Goal: Task Accomplishment & Management: Manage account settings

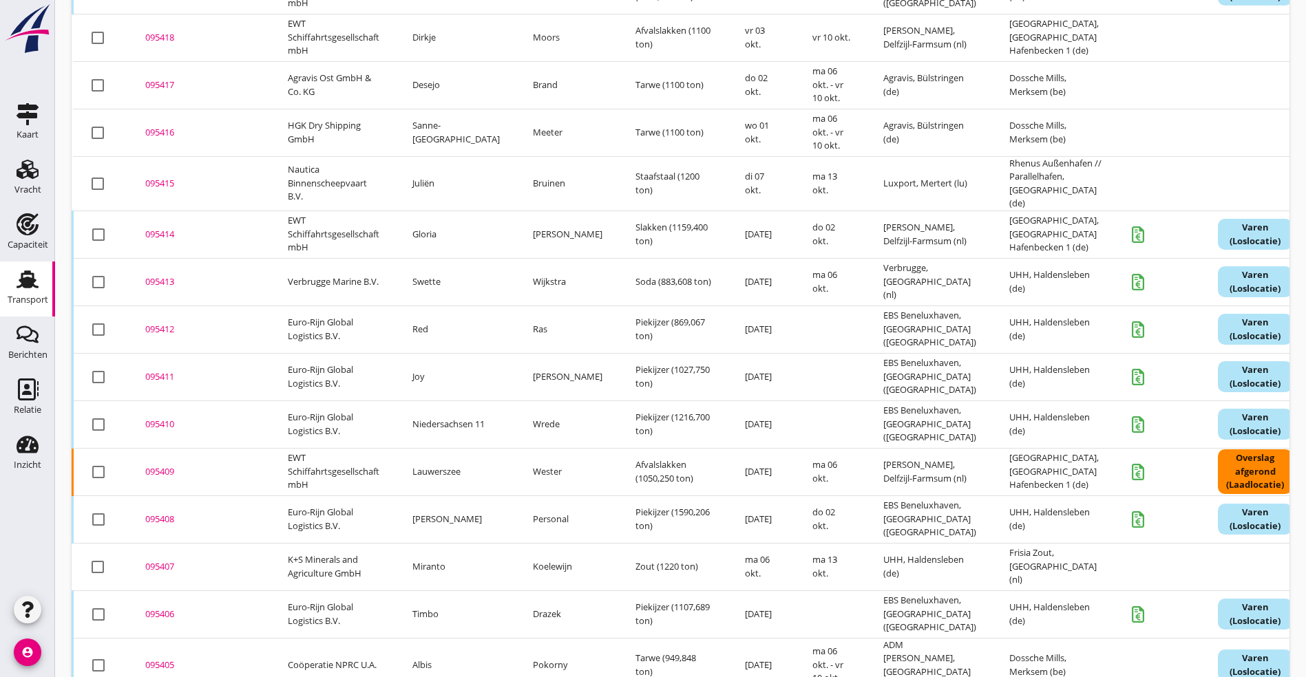
scroll to position [826, 0]
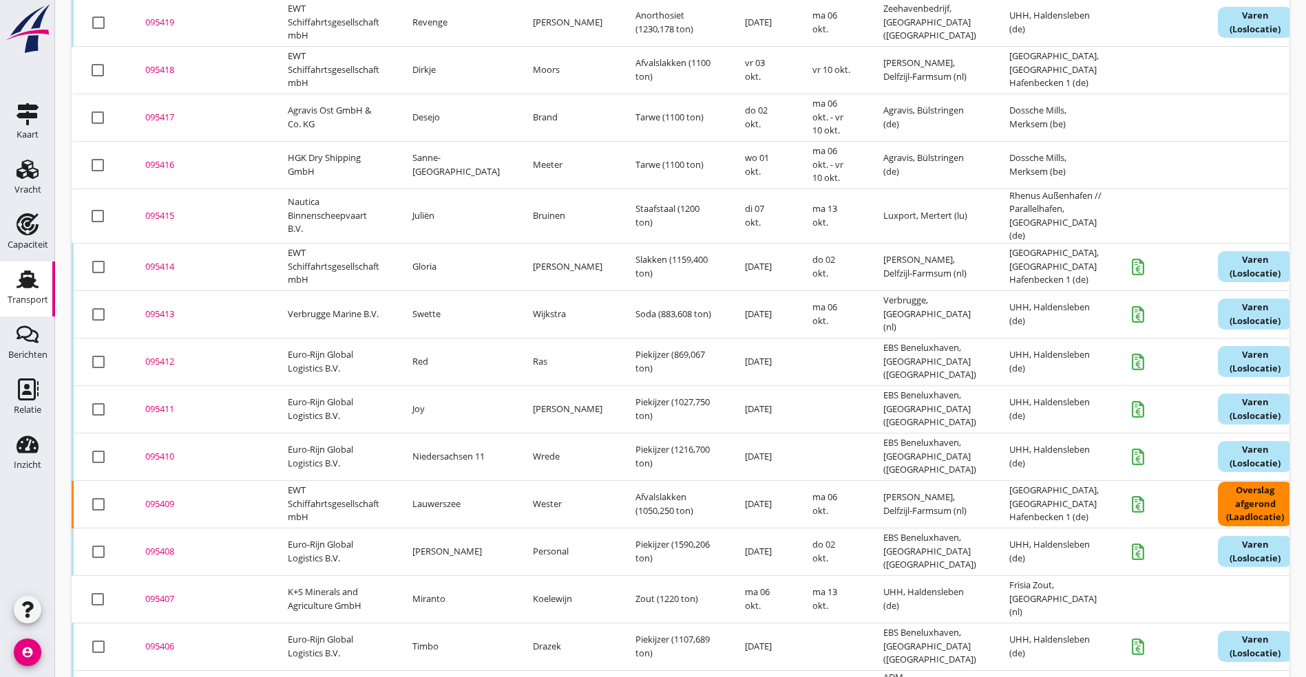
click at [171, 158] on div "095416" at bounding box center [199, 165] width 109 height 14
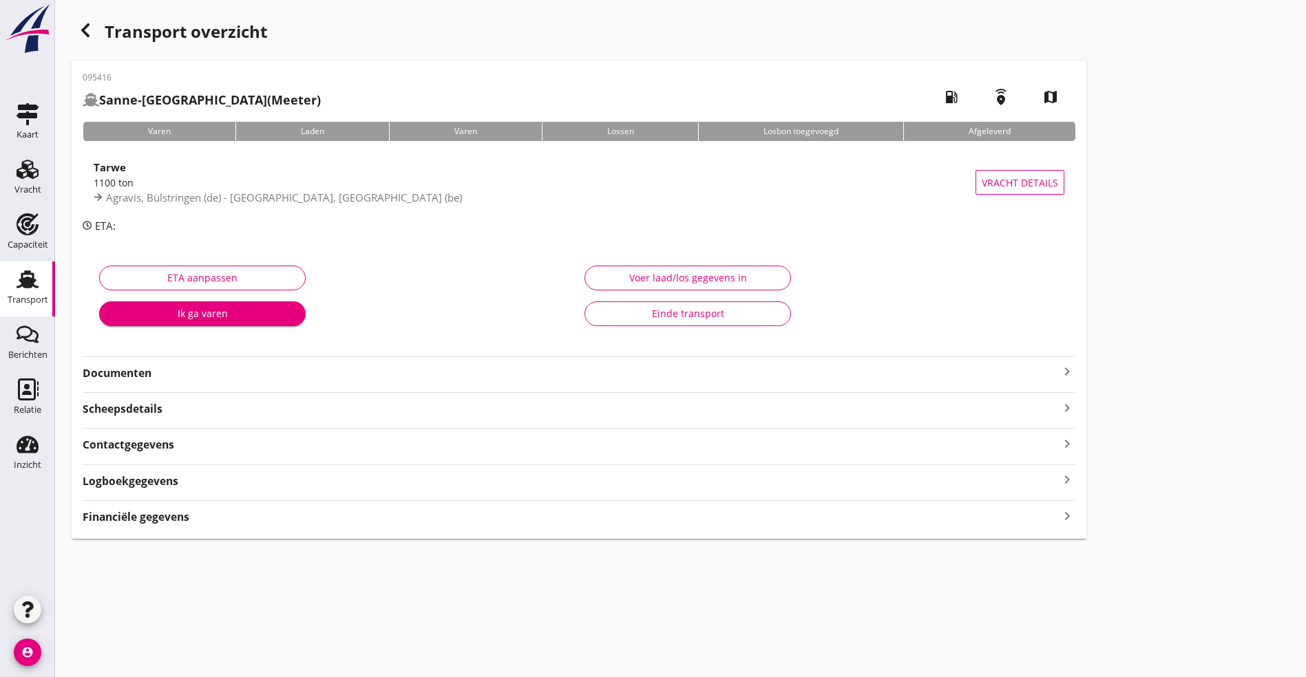
click at [169, 483] on strong "Logboekgegevens" at bounding box center [131, 482] width 96 height 16
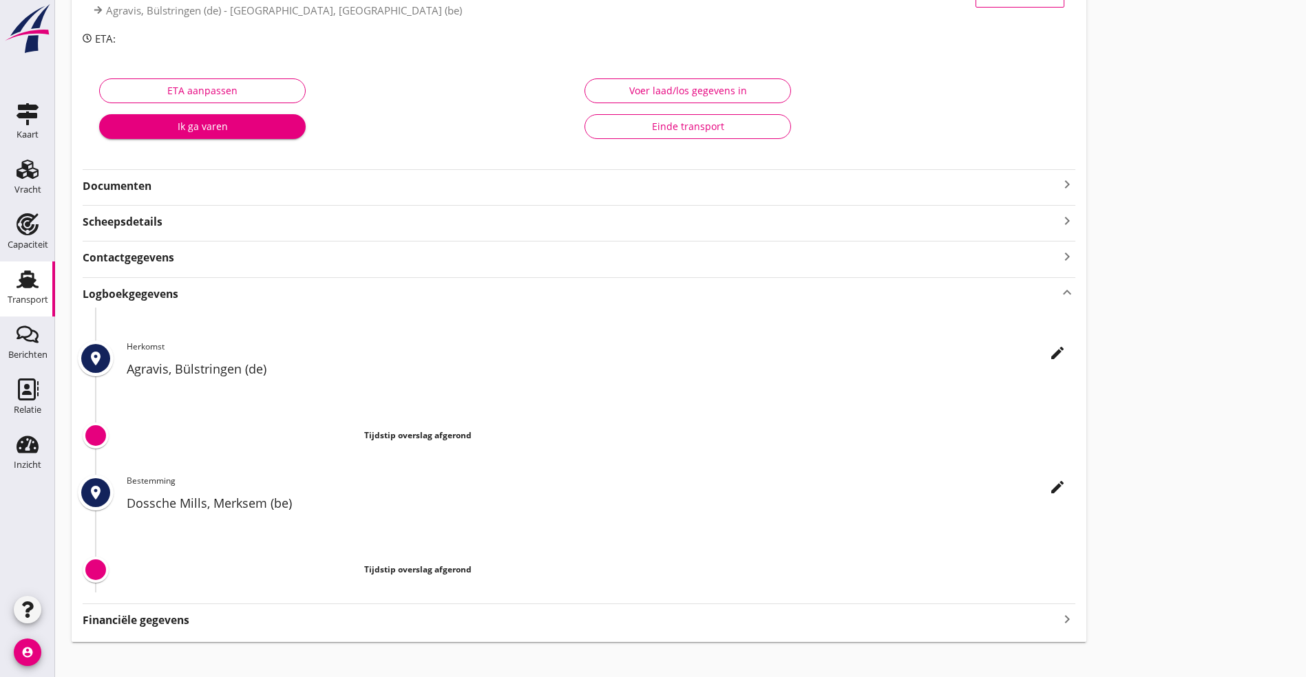
scroll to position [202, 0]
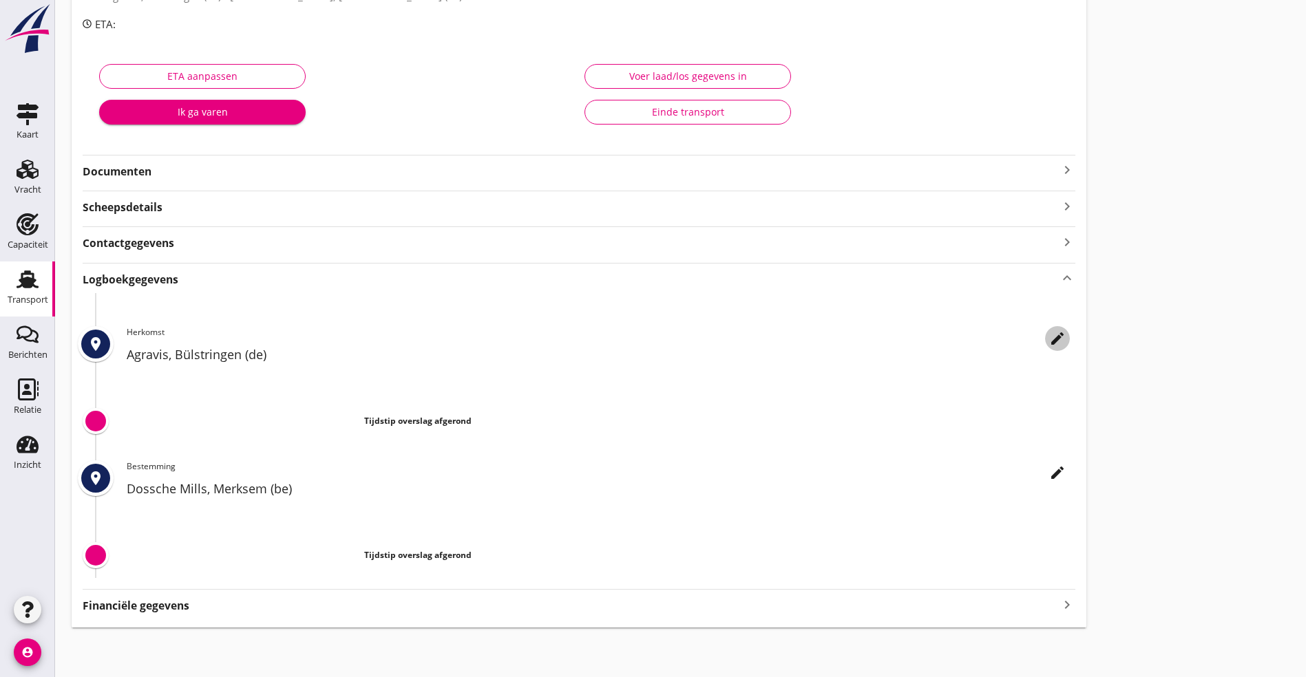
click at [1049, 340] on icon "edit" at bounding box center [1057, 338] width 17 height 17
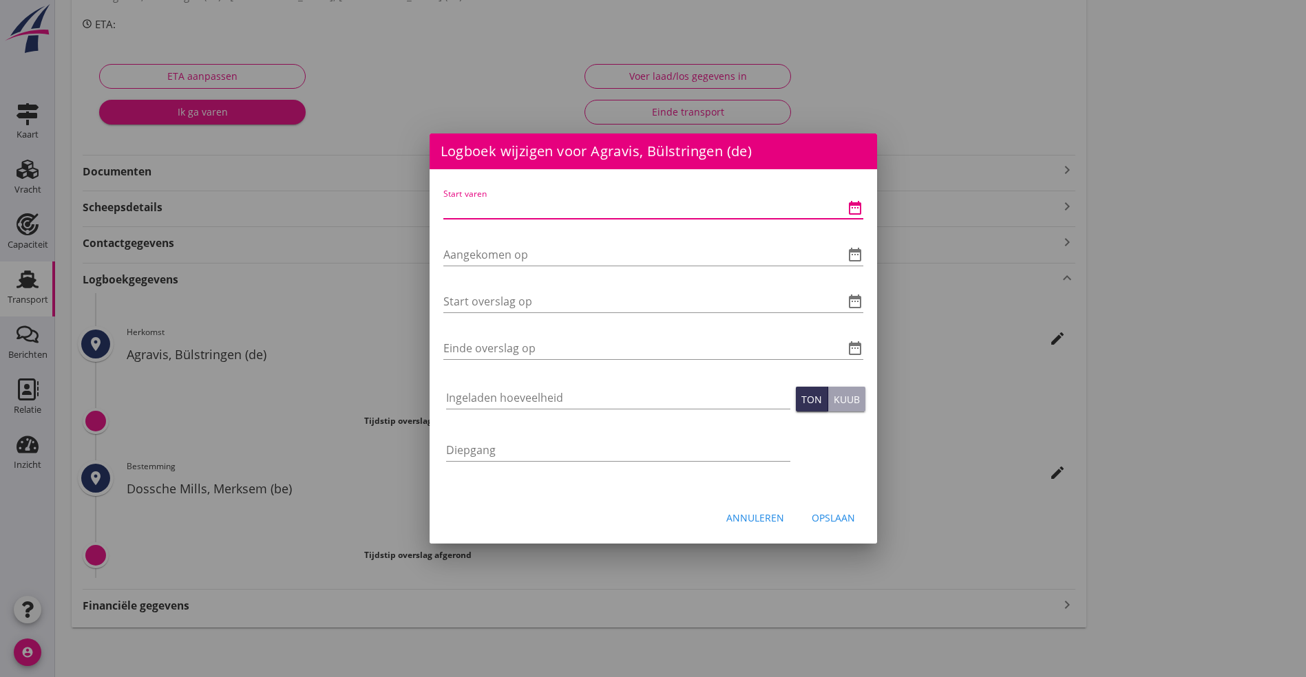
click at [492, 204] on input "Start varen" at bounding box center [633, 208] width 381 height 22
type input "[DATE] 06:00"
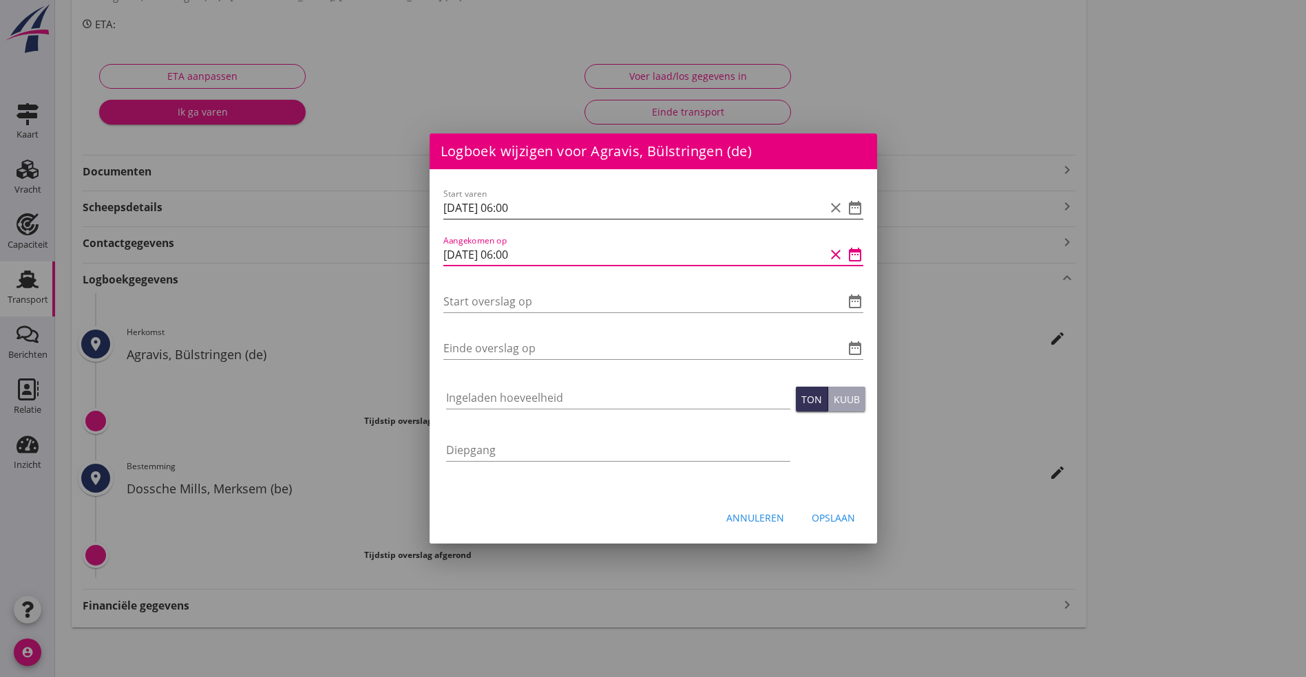
type input "[DATE] 06:00"
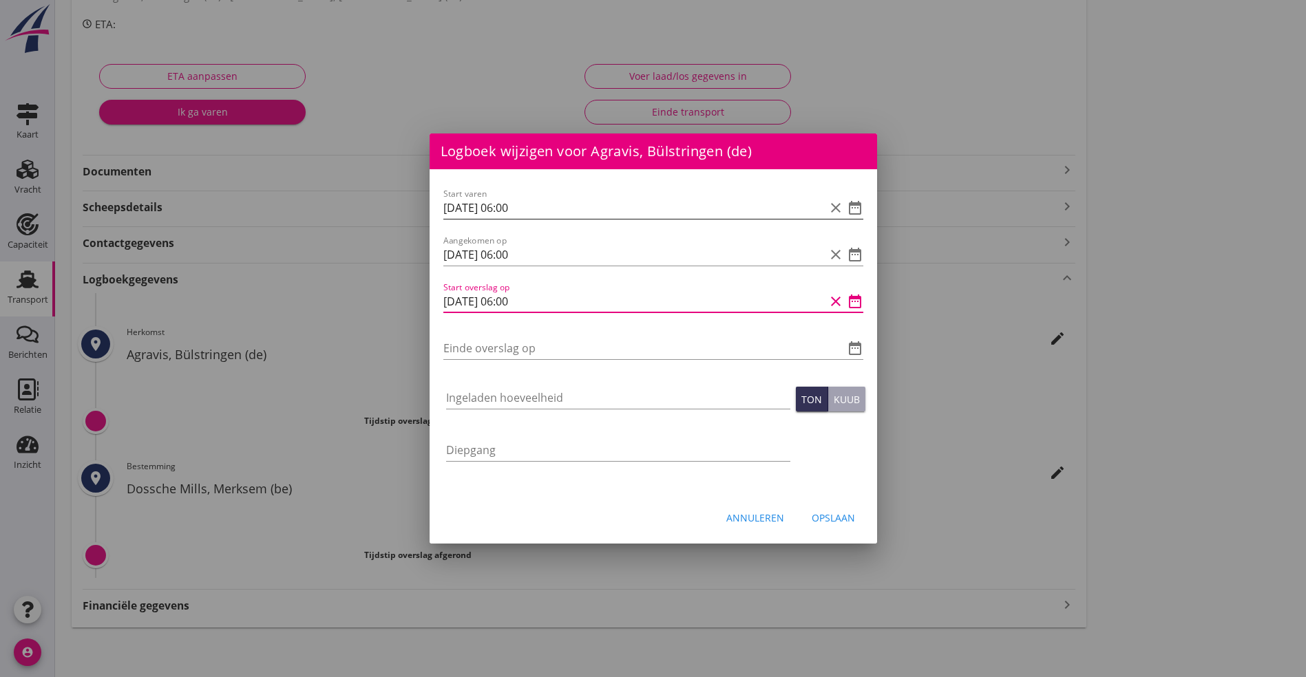
type input "[DATE] 06:00"
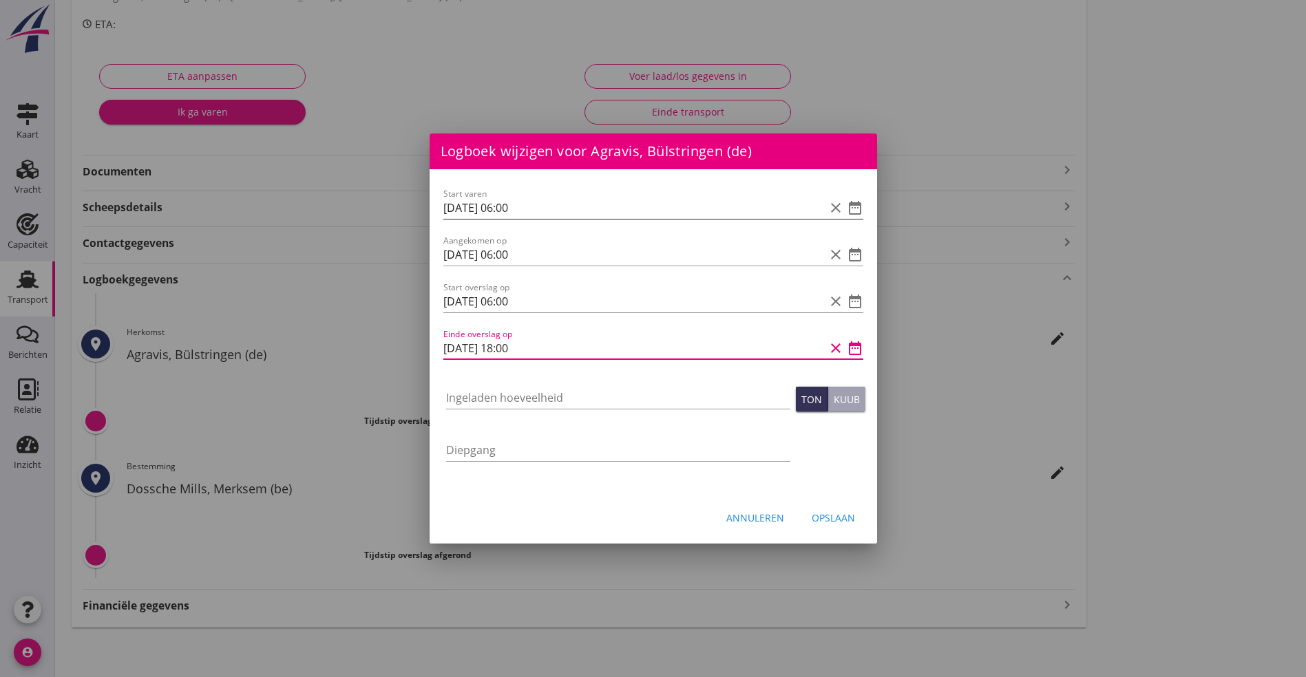
type input "[DATE] 18:00"
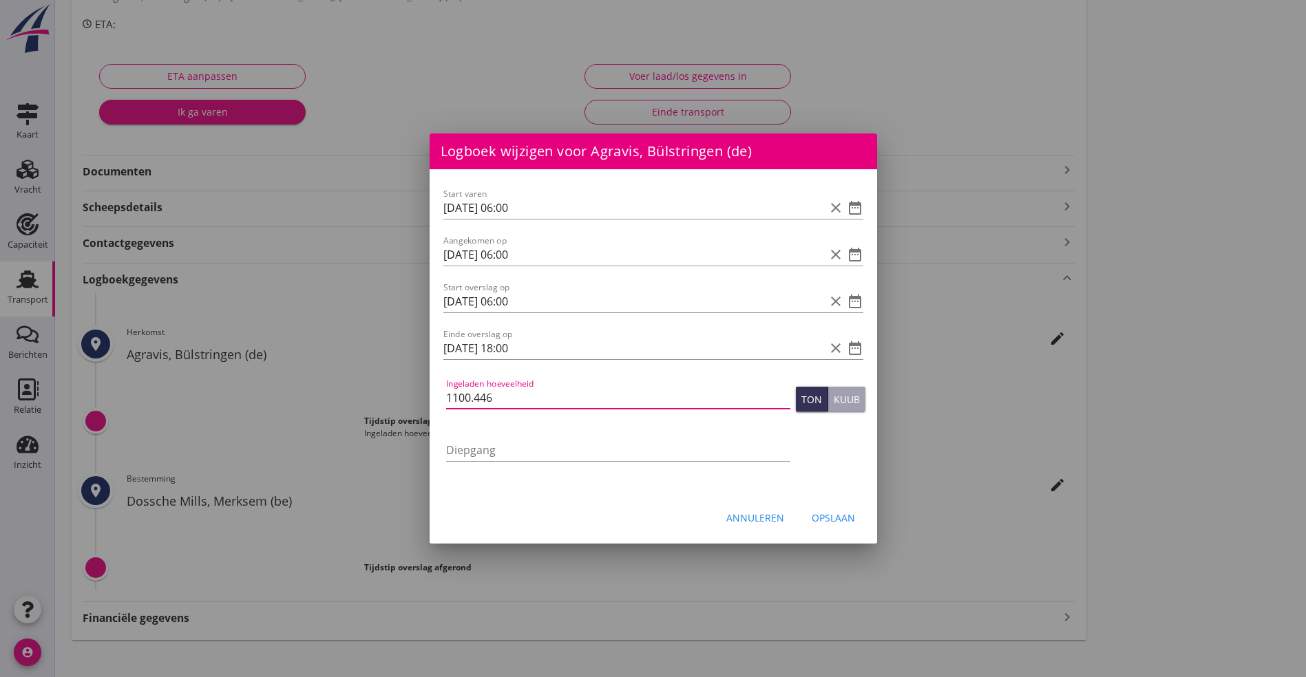
type input "1100.446"
click at [841, 513] on div "Opslaan" at bounding box center [833, 518] width 43 height 14
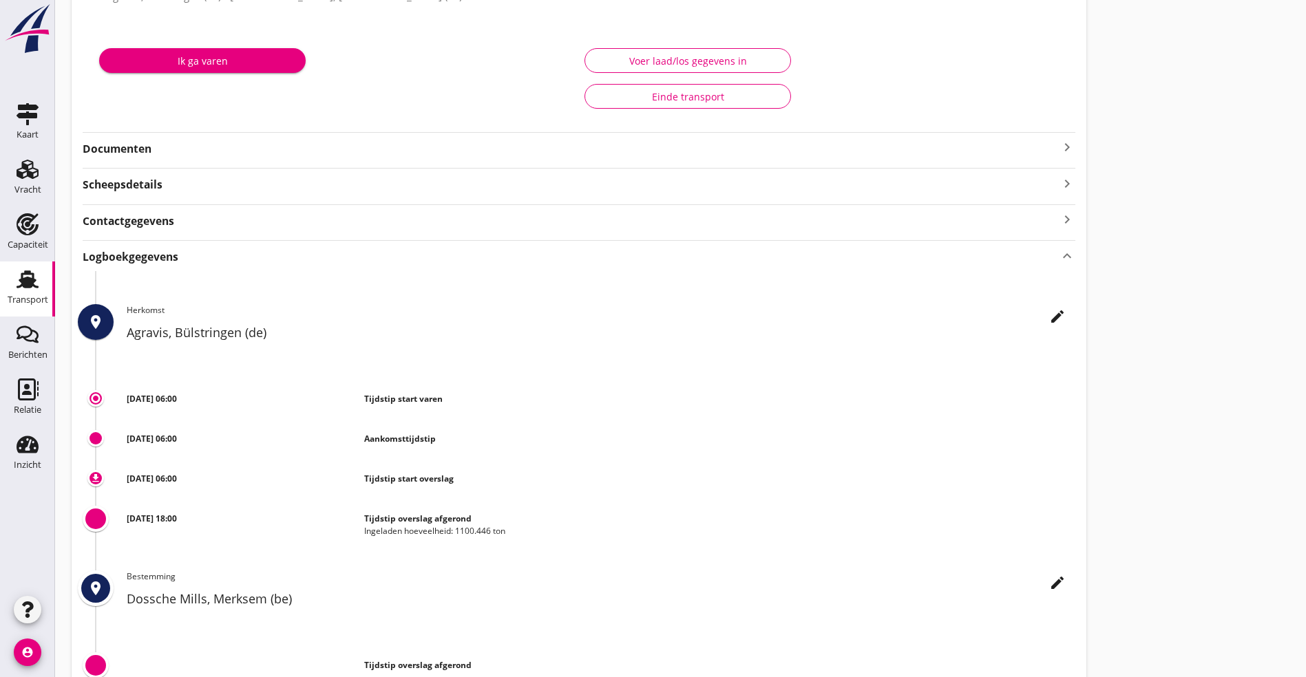
scroll to position [0, 0]
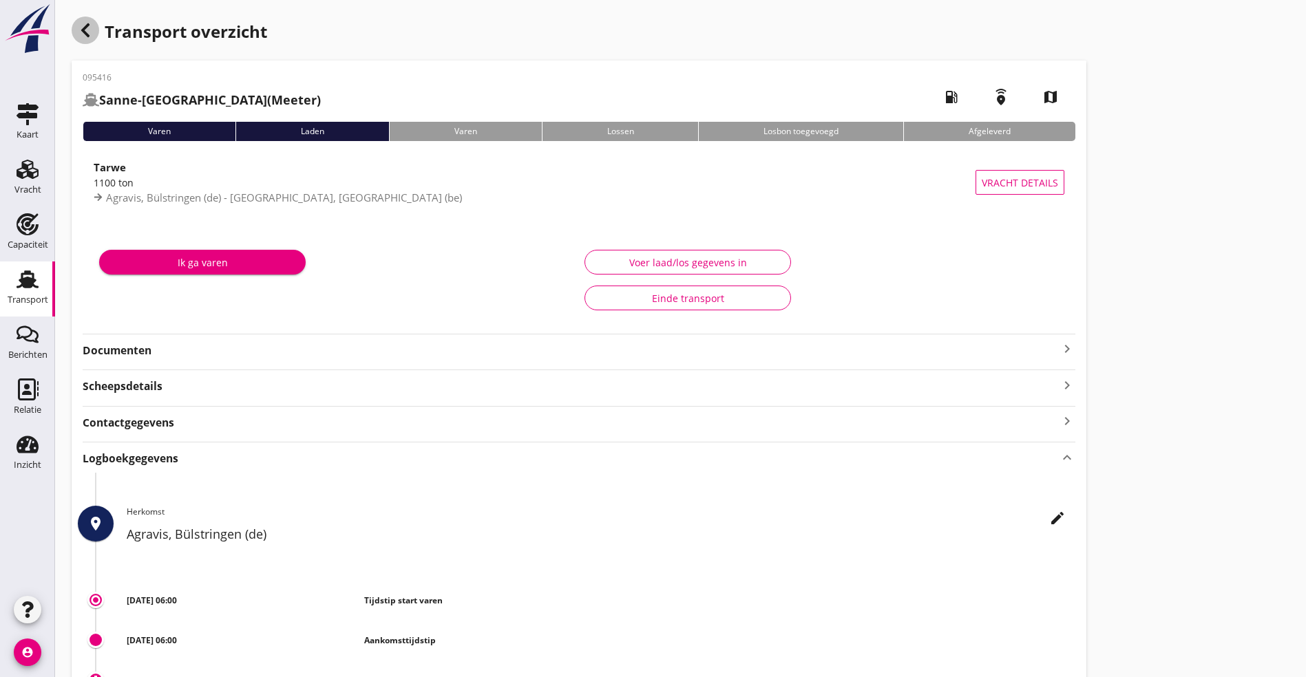
click at [91, 31] on icon "button" at bounding box center [85, 30] width 17 height 17
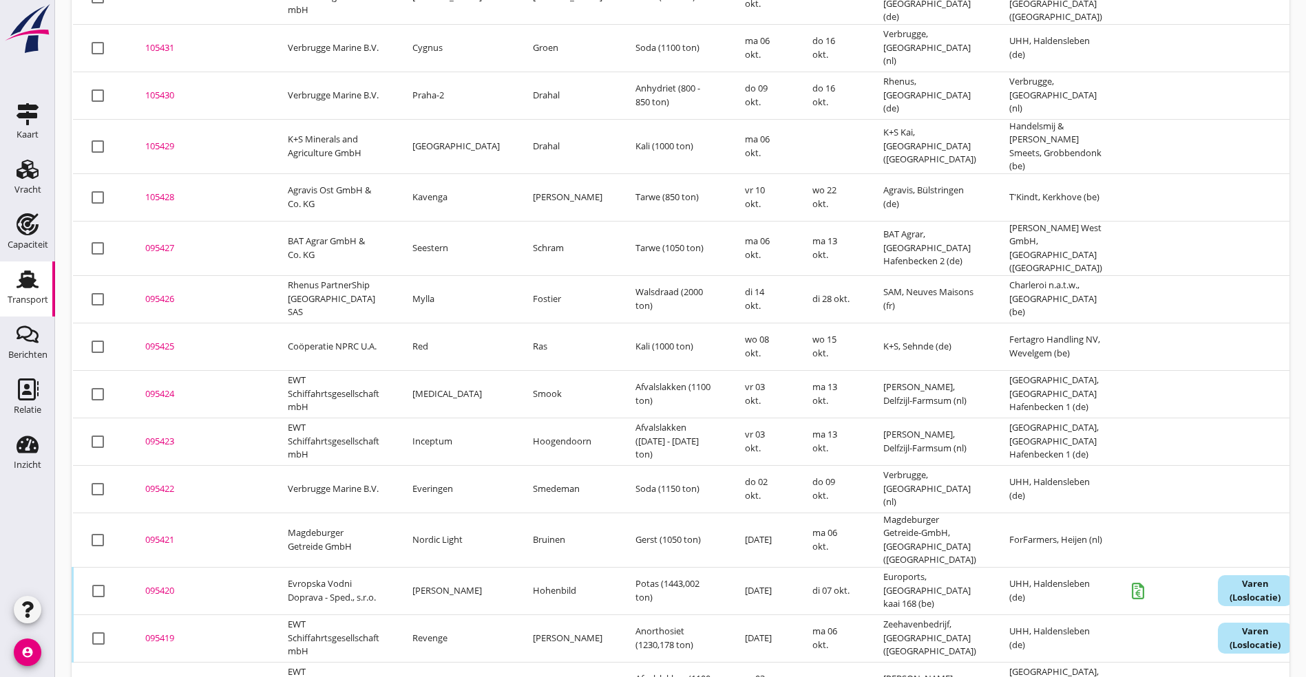
scroll to position [413, 0]
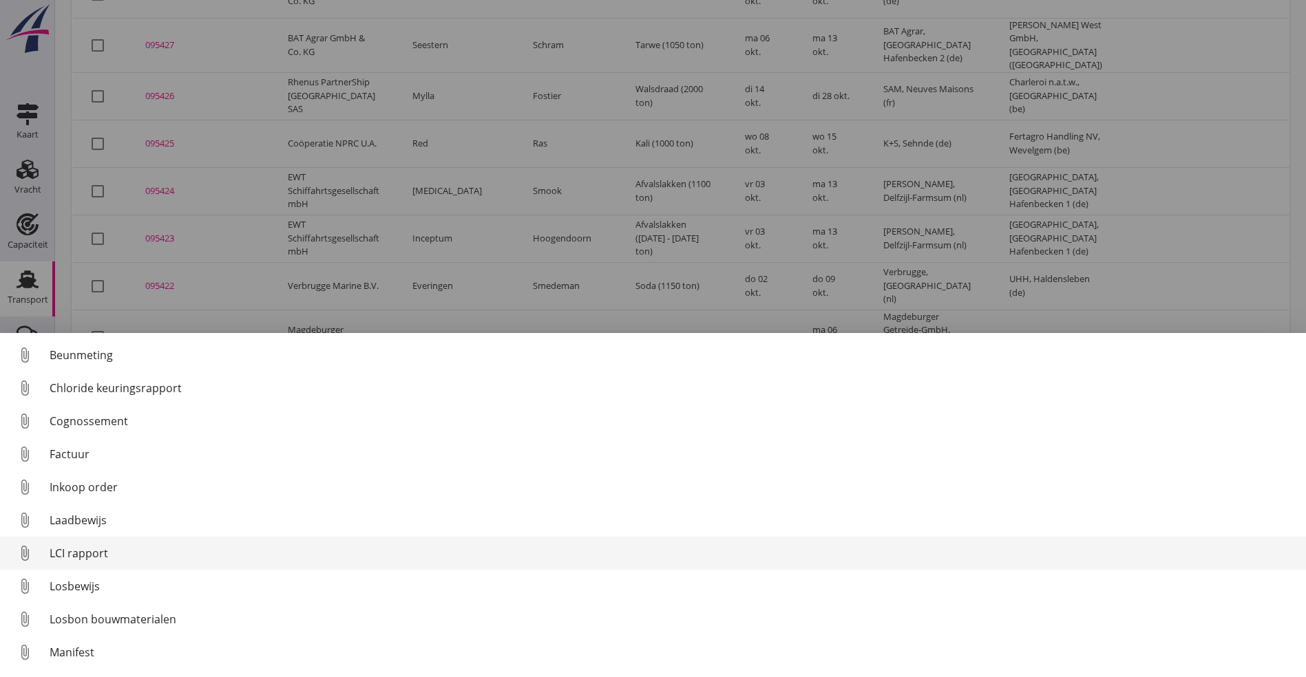
click at [88, 557] on div "LCI rapport" at bounding box center [672, 553] width 1245 height 17
